Goal: Information Seeking & Learning: Compare options

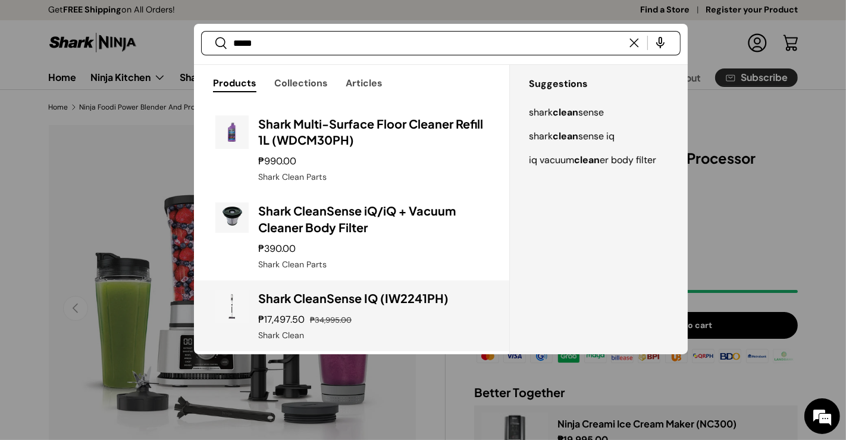
type input "*****"
click at [365, 290] on h3 "Shark CleanSense IQ (IW2241PH)" at bounding box center [373, 298] width 230 height 17
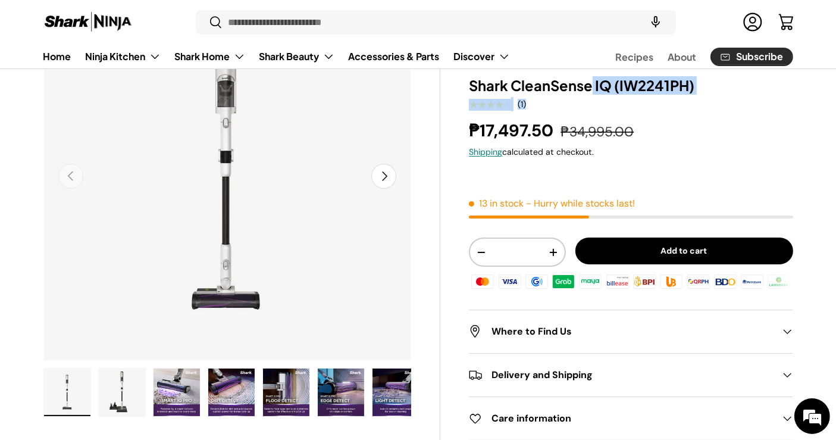
drag, startPoint x: 463, startPoint y: 81, endPoint x: 591, endPoint y: 82, distance: 127.9
click at [591, 82] on div "50% off Shark Clean | SKU: 2001004076 Shark CleanSense IQ (IW2241PH) ★★★★★ (1) …" at bounding box center [616, 345] width 352 height 706
click at [593, 83] on h1 "Shark CleanSense IQ (IW2241PH)" at bounding box center [631, 85] width 324 height 18
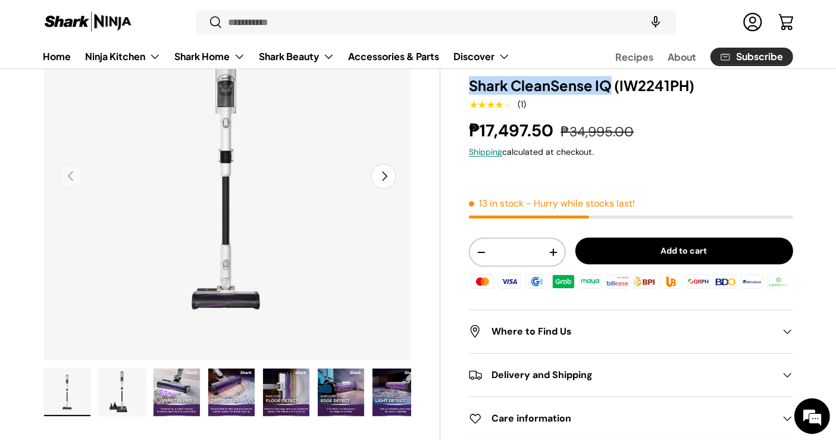
drag, startPoint x: 610, startPoint y: 83, endPoint x: 472, endPoint y: 80, distance: 138.0
click at [472, 80] on h1 "Shark CleanSense IQ (IW2241PH)" at bounding box center [631, 85] width 324 height 18
copy h1 "Shark CleanSense IQ"
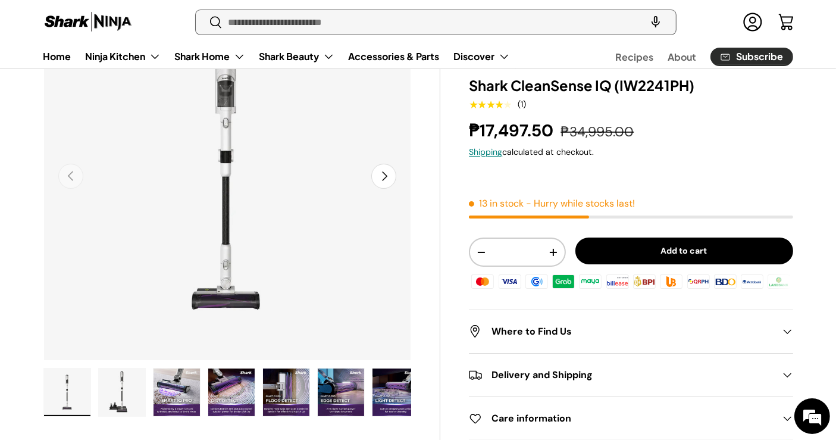
click at [322, 19] on input "Search" at bounding box center [435, 22] width 479 height 24
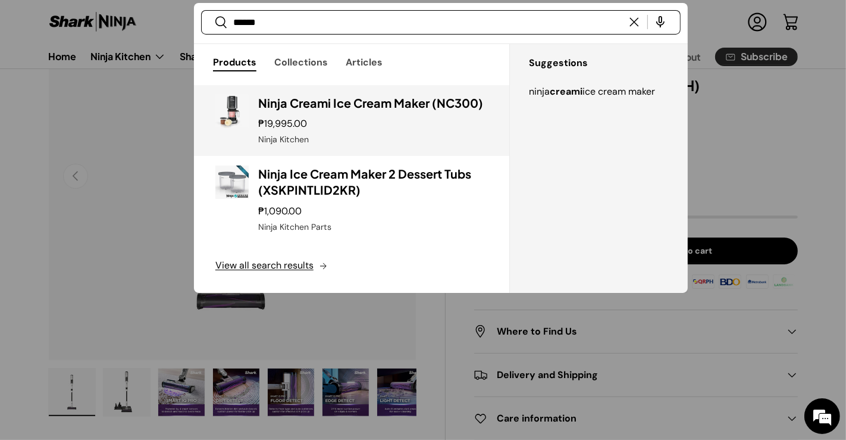
type input "******"
click at [407, 90] on link "Ninja Creami Ice Cream Maker (NC300) ₱19,995.00 Unit price / Unavailable Ninja …" at bounding box center [351, 120] width 315 height 71
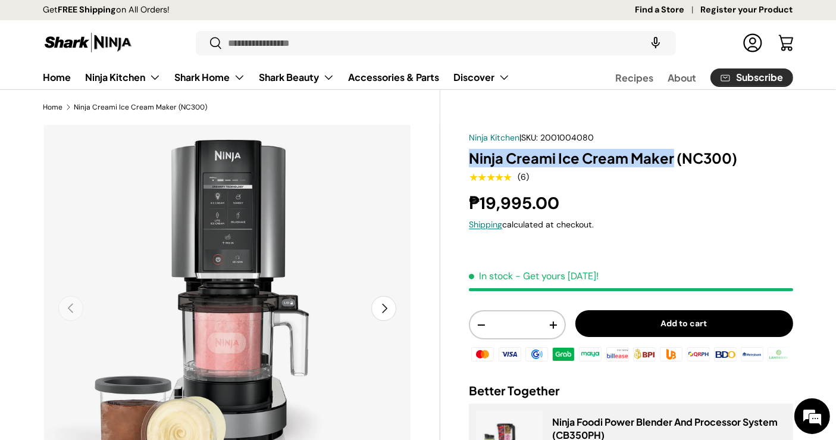
drag, startPoint x: 457, startPoint y: 156, endPoint x: 671, endPoint y: 152, distance: 214.2
copy h1 "Ninja Creami Ice Cream Maker"
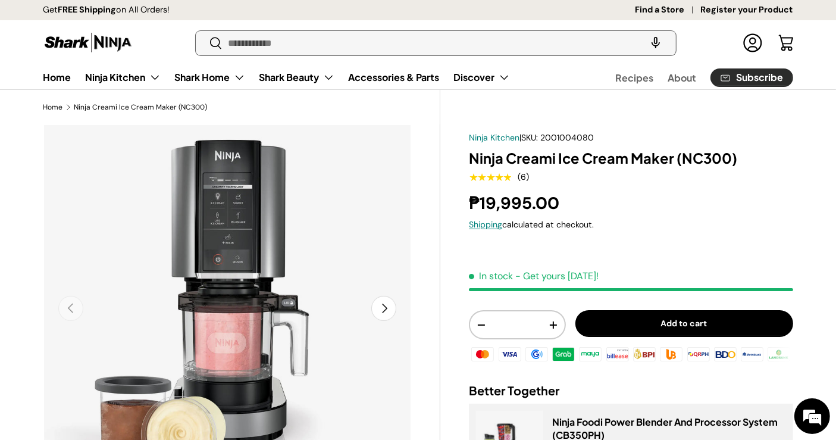
click at [324, 40] on input "Search" at bounding box center [435, 43] width 479 height 24
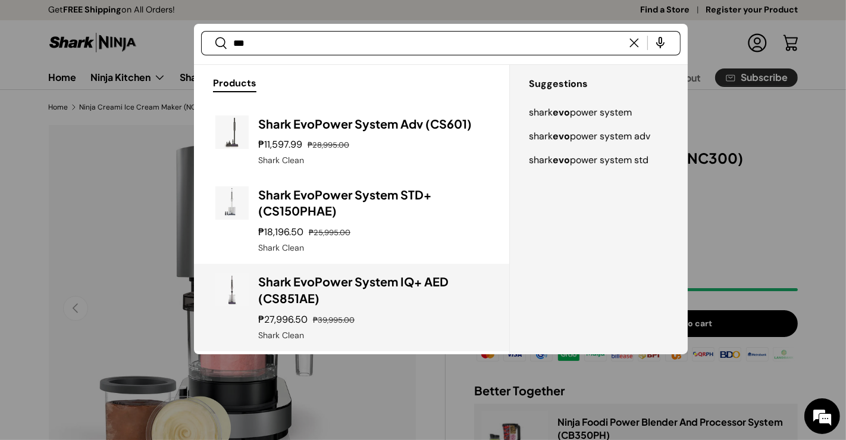
type input "***"
click at [351, 278] on h3 "Shark EvoPower System IQ+ AED (CS851AE)" at bounding box center [373, 289] width 230 height 33
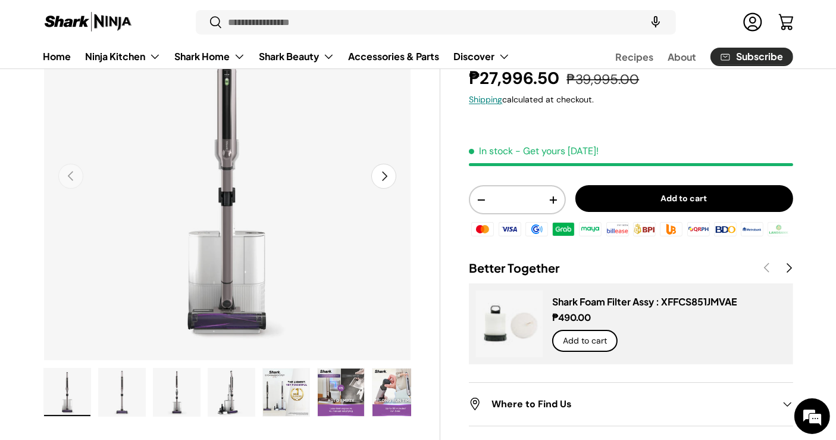
click at [292, 406] on img "Gallery Viewer" at bounding box center [286, 392] width 46 height 48
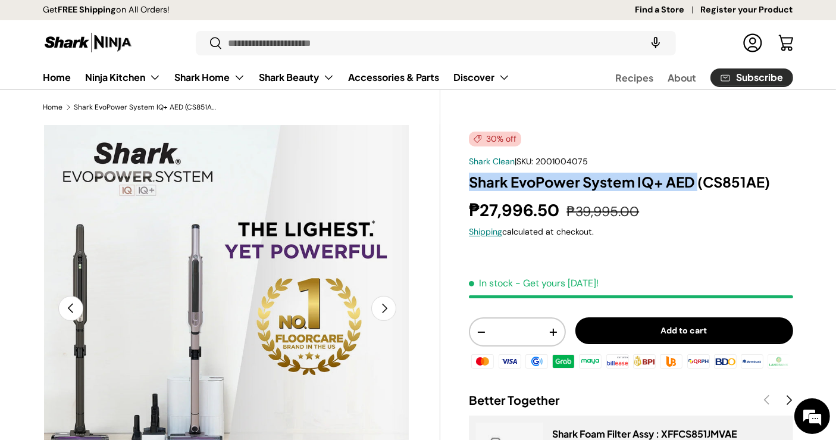
drag, startPoint x: 470, startPoint y: 184, endPoint x: 696, endPoint y: 182, distance: 226.0
click at [696, 182] on h1 "Shark EvoPower System IQ+ AED (CS851AE)" at bounding box center [631, 181] width 324 height 18
copy h1 "Shark EvoPower System IQ+ AED"
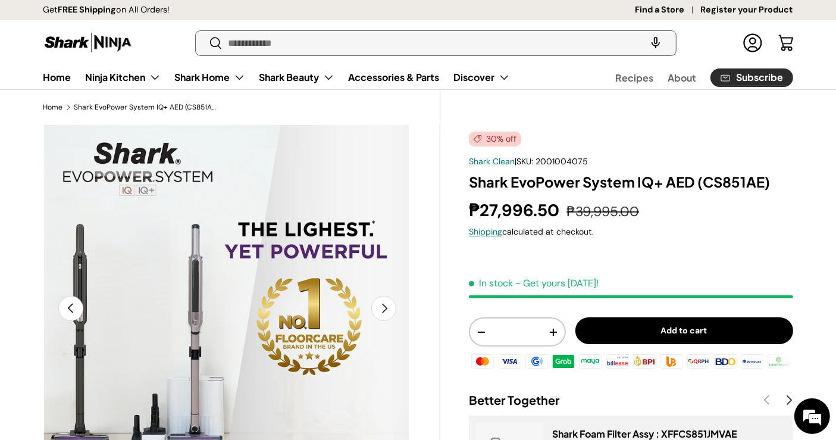
click at [303, 38] on input "Search" at bounding box center [435, 43] width 479 height 24
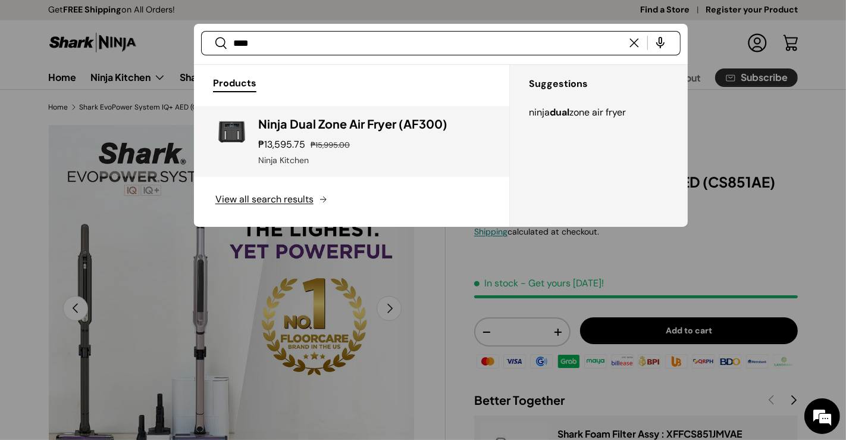
type input "****"
click at [344, 115] on h3 "Ninja Dual Zone Air Fryer (AF300)" at bounding box center [373, 123] width 230 height 17
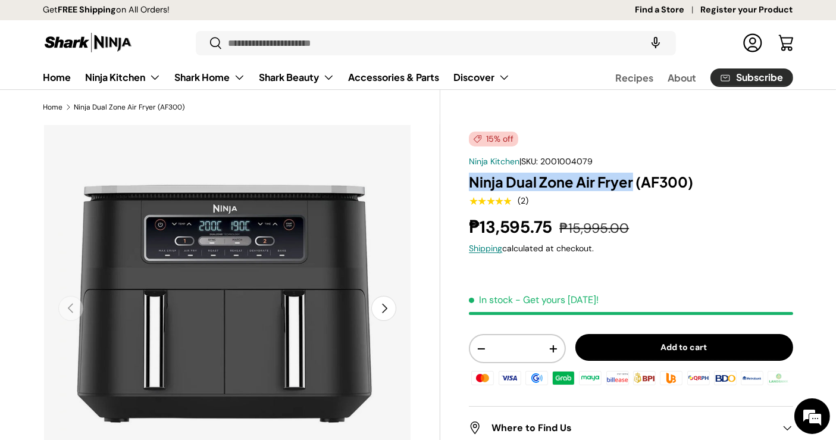
drag, startPoint x: 467, startPoint y: 184, endPoint x: 630, endPoint y: 187, distance: 163.6
copy h1 "Ninja Dual Zone Air Fryer"
